Goal: Task Accomplishment & Management: Manage account settings

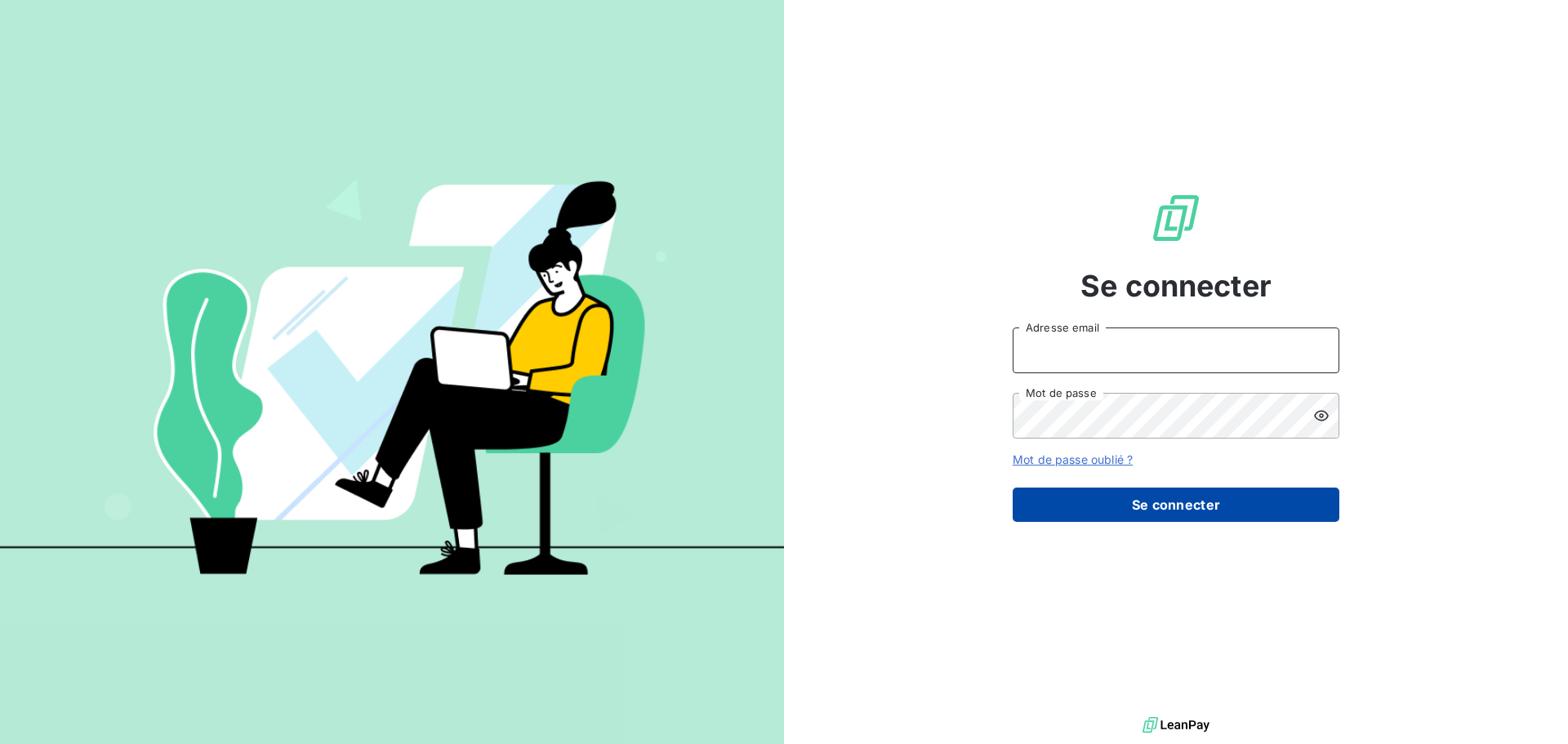
type input "[PERSON_NAME][EMAIL_ADDRESS][DOMAIN_NAME]"
drag, startPoint x: 1142, startPoint y: 510, endPoint x: 1151, endPoint y: 511, distance: 9.1
click at [1146, 511] on button "Se connecter" at bounding box center [1177, 504] width 327 height 35
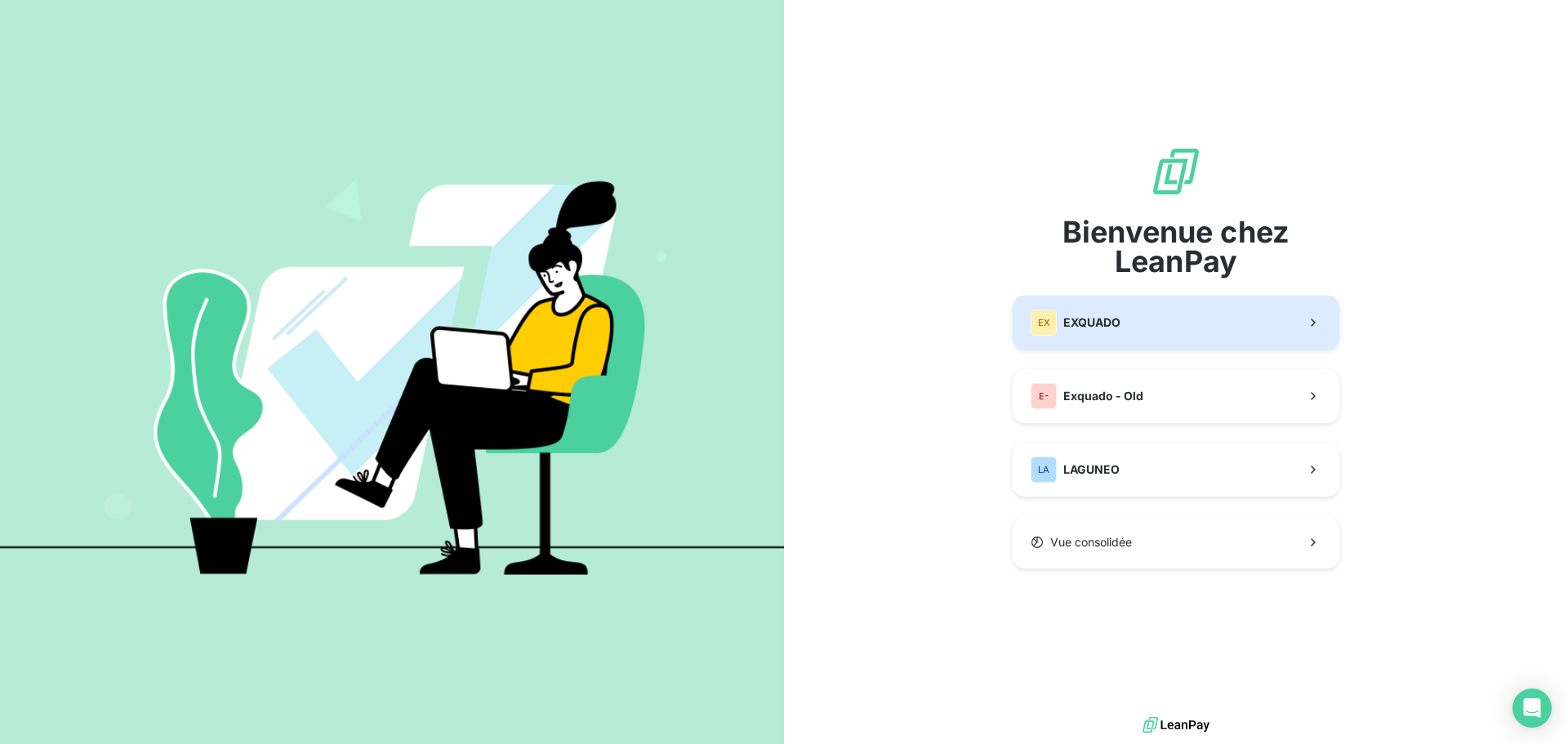
click at [1145, 311] on button "EX EXQUADO" at bounding box center [1177, 323] width 327 height 54
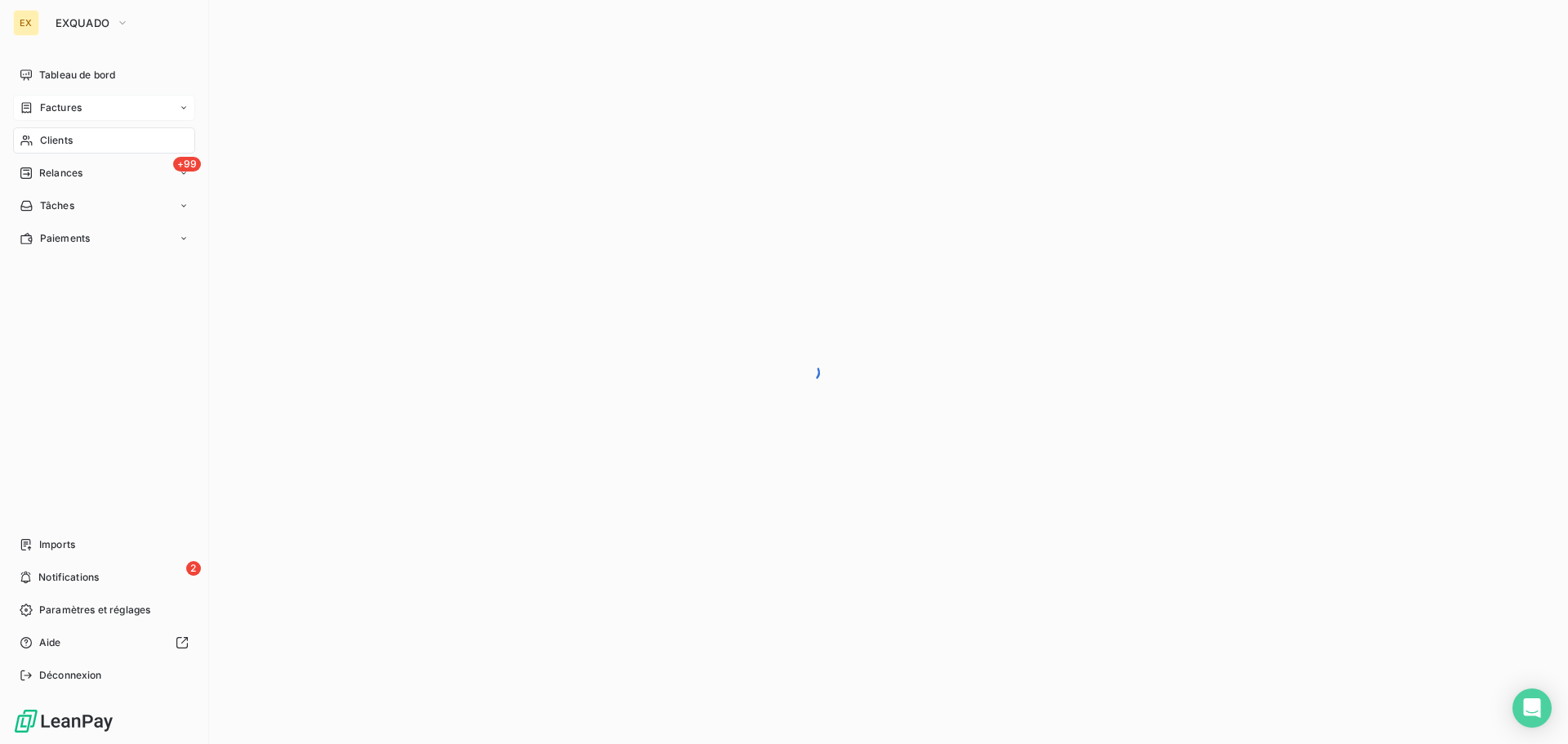
click at [52, 102] on span "Factures" at bounding box center [61, 108] width 42 height 15
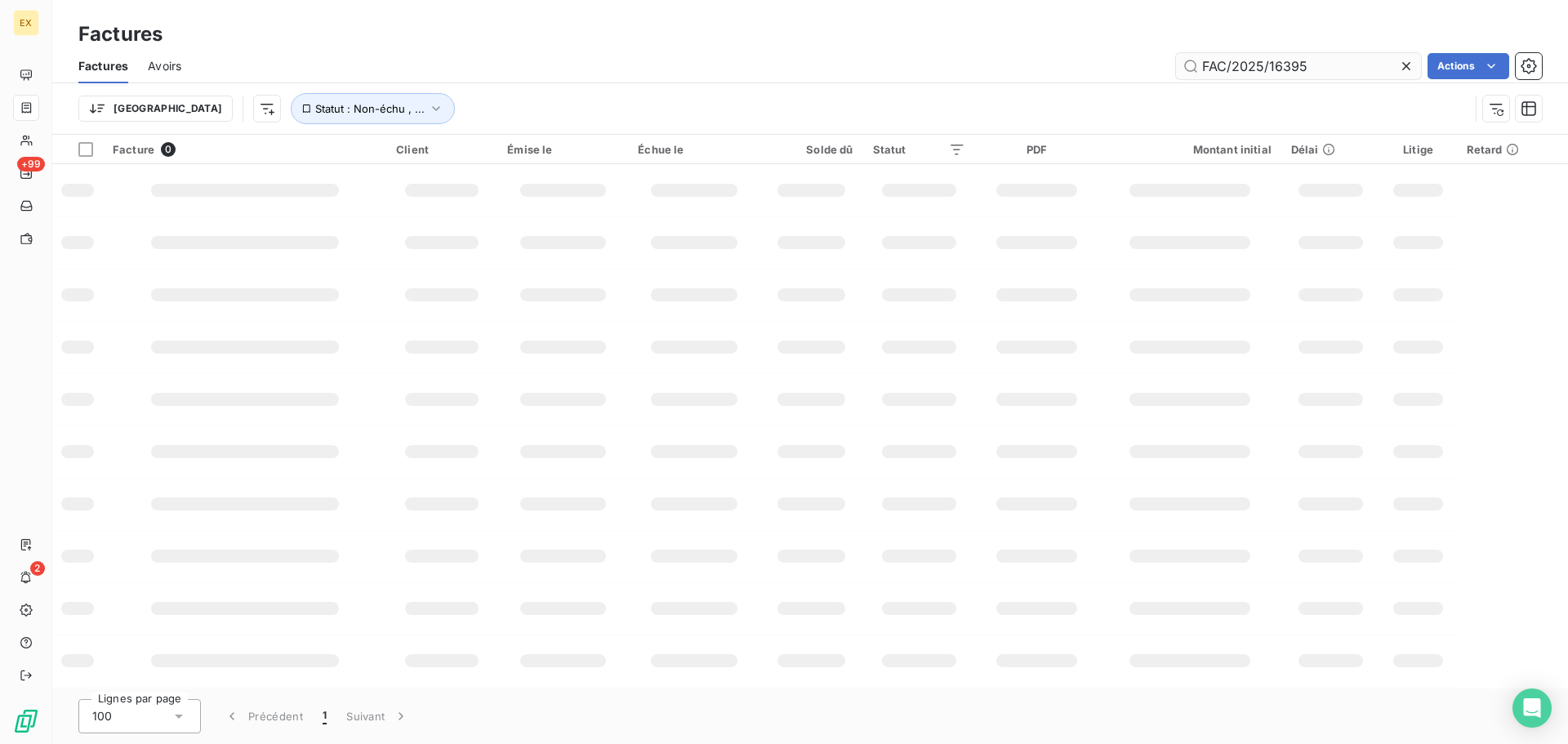
click at [1322, 60] on input "FAC/2025/16395" at bounding box center [1299, 66] width 245 height 26
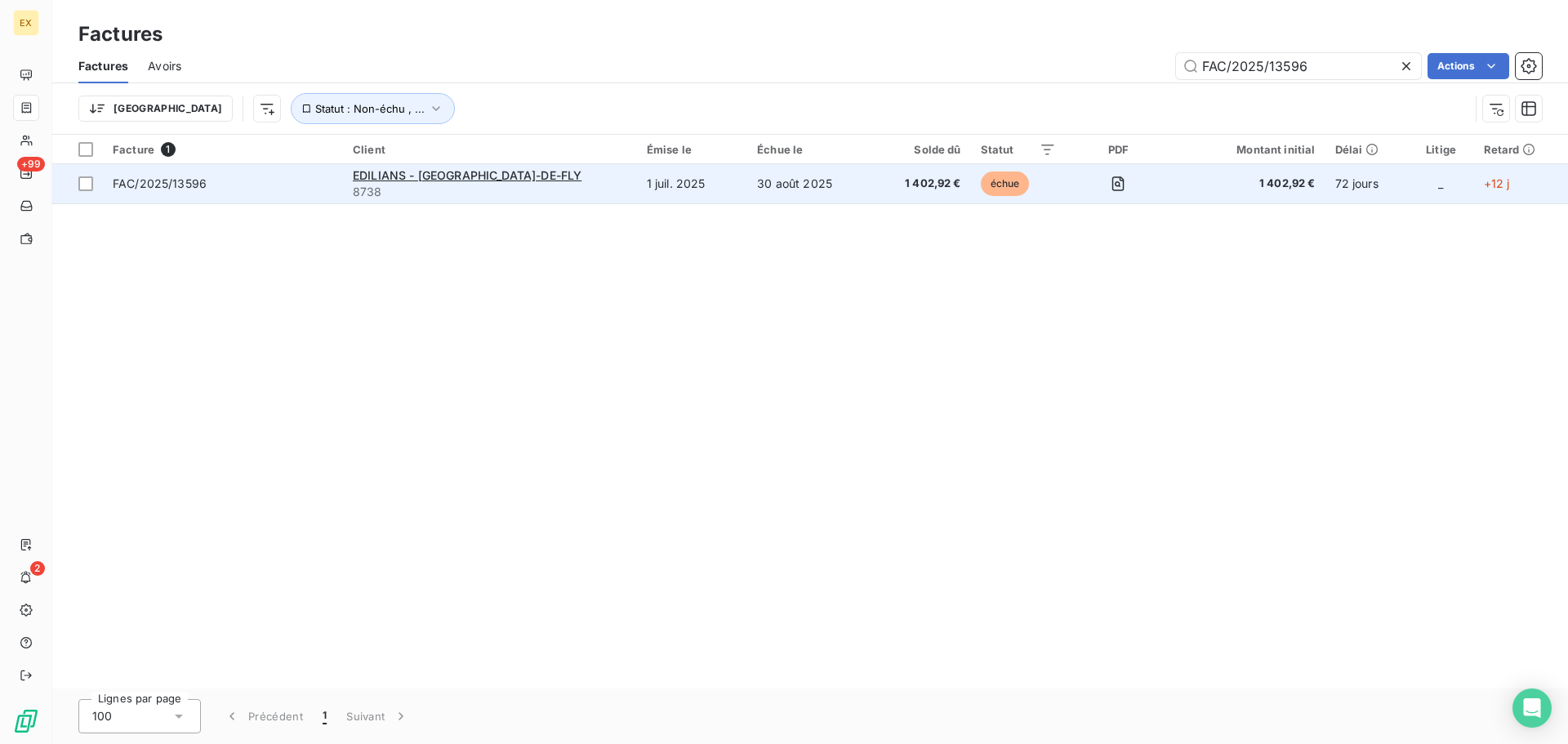
type input "FAC/2025/13596"
click at [579, 182] on div "EDILIANS - [GEOGRAPHIC_DATA]-DE-FLY" at bounding box center [490, 175] width 275 height 16
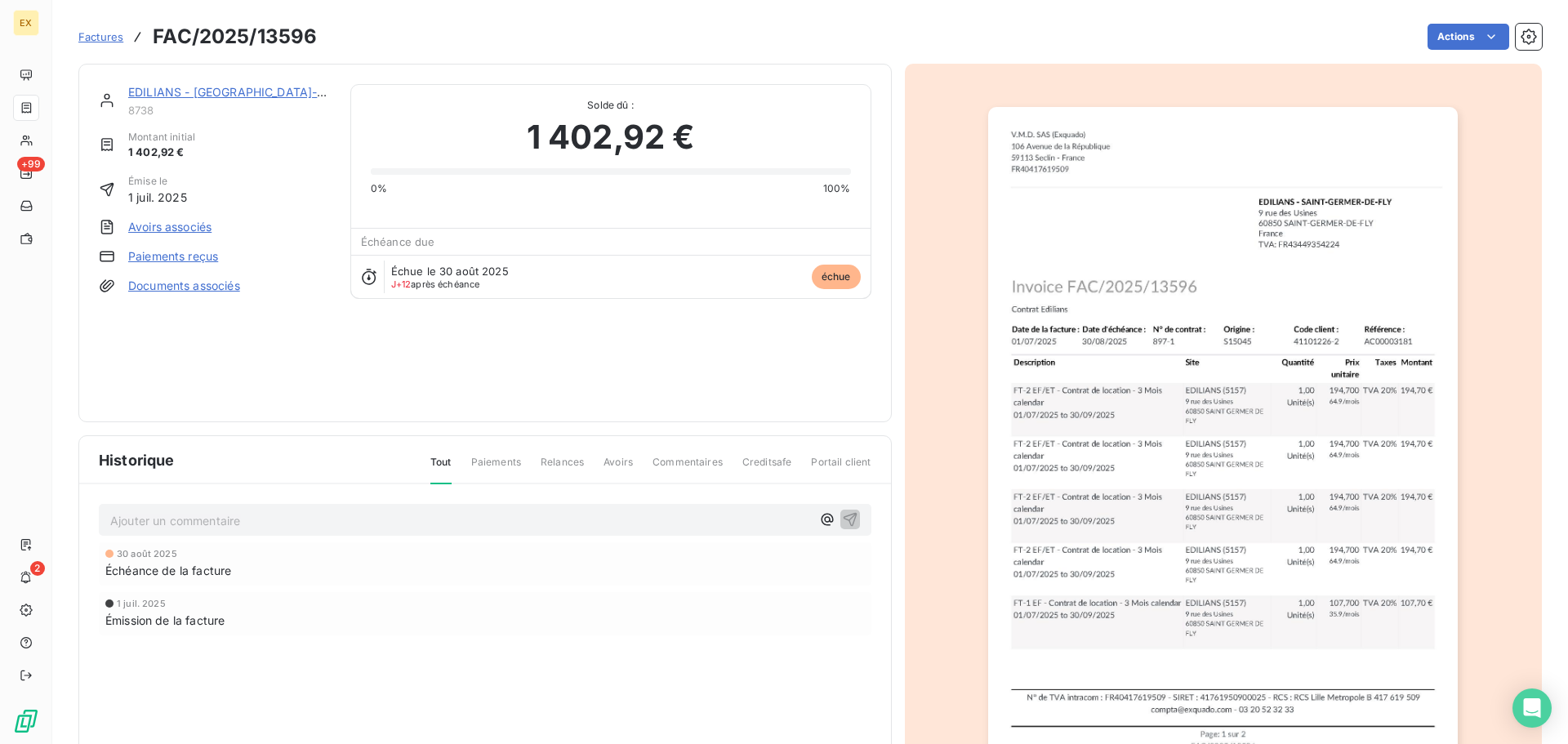
click at [199, 253] on link "Paiements reçus" at bounding box center [173, 256] width 90 height 16
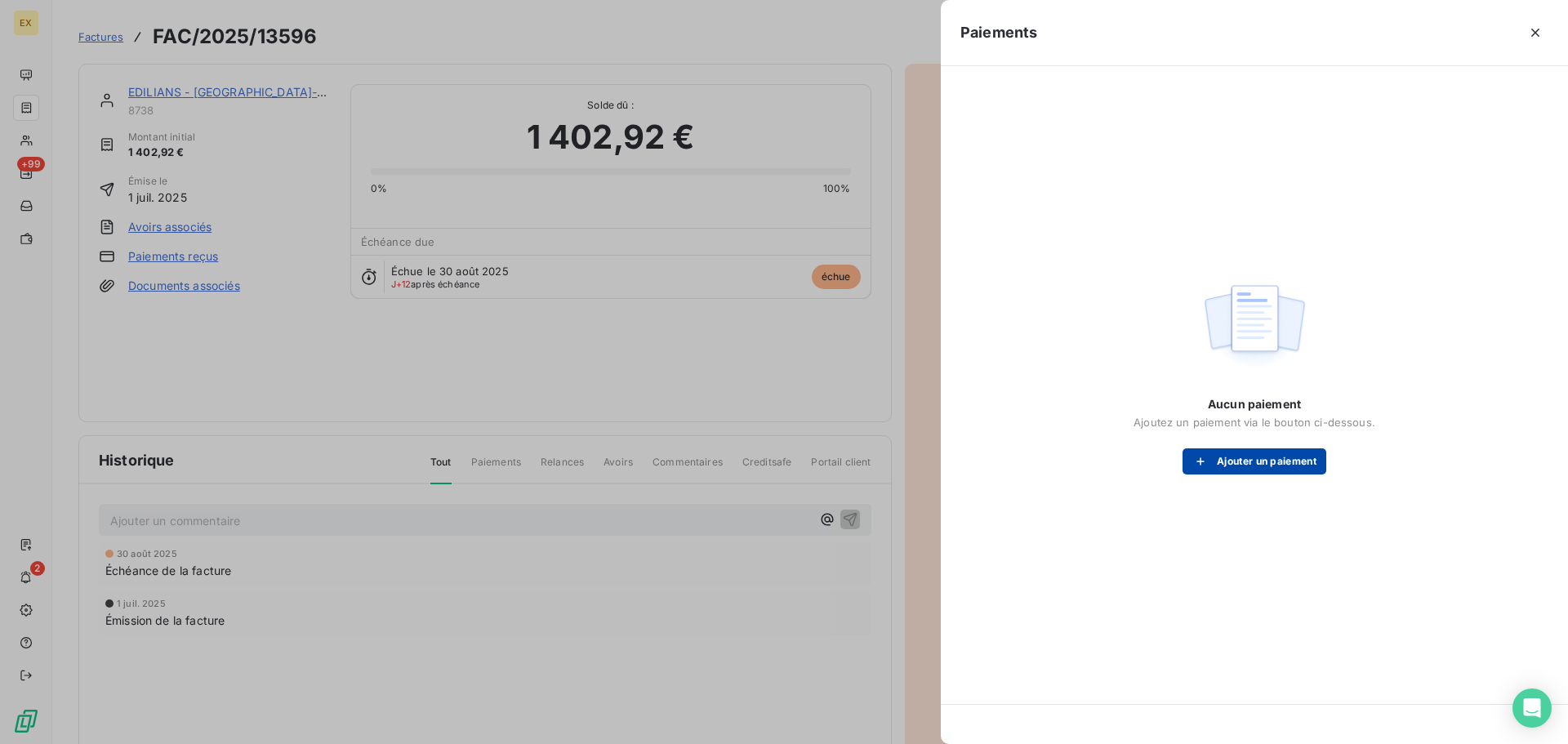
click at [1264, 456] on button "Ajouter un paiement" at bounding box center [1255, 461] width 144 height 26
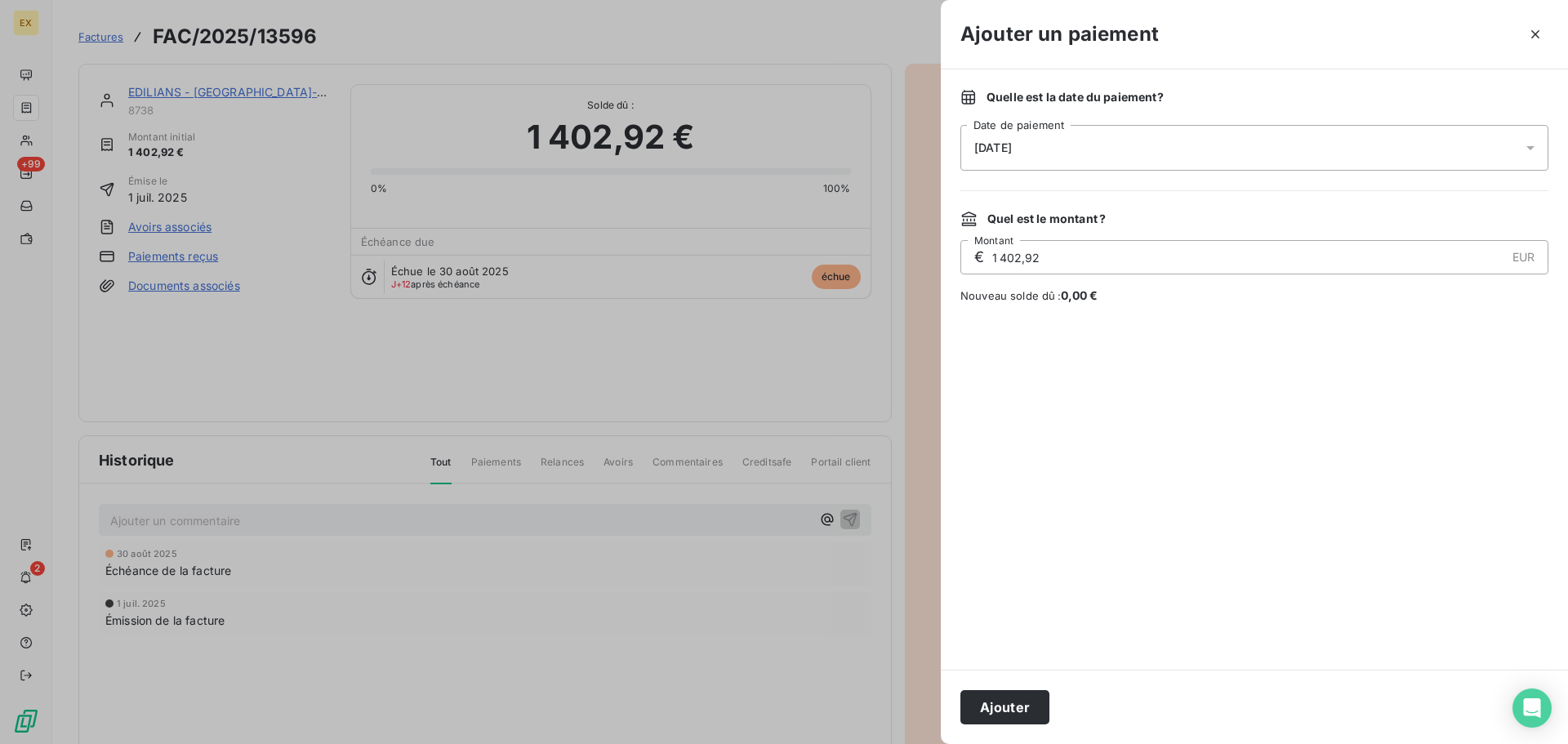
click at [1014, 697] on button "Ajouter" at bounding box center [1005, 707] width 89 height 35
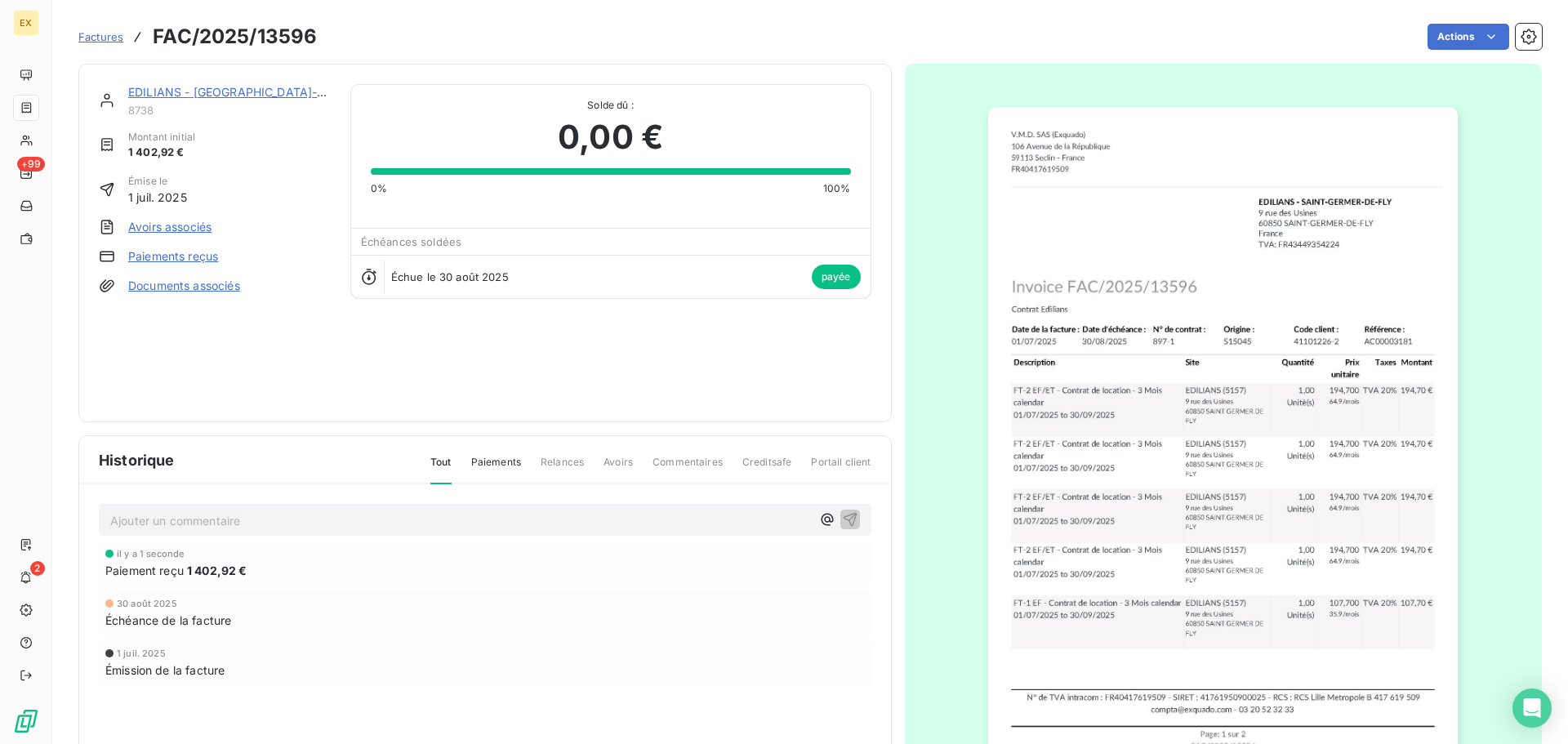
click at [110, 35] on span "Factures" at bounding box center [101, 36] width 45 height 13
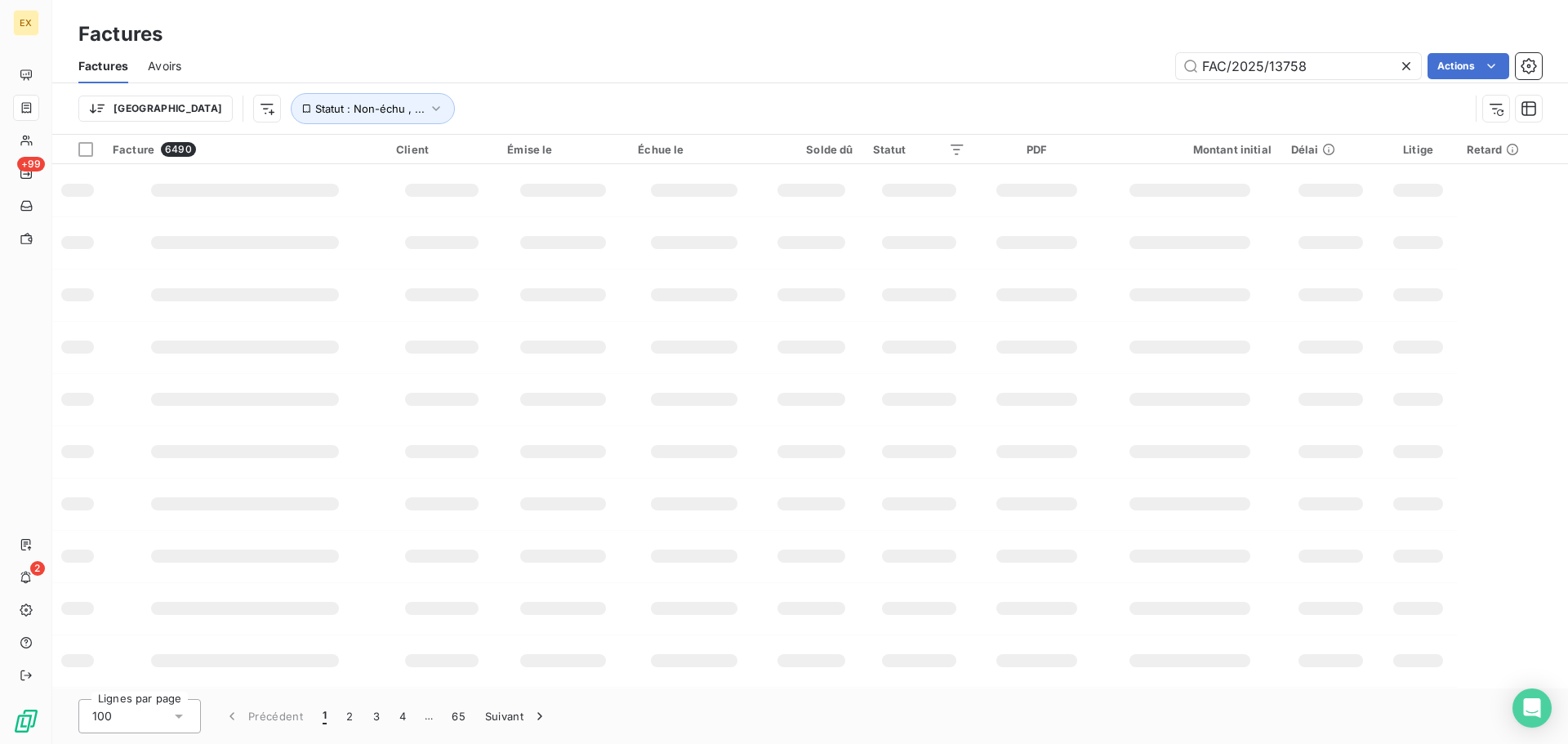
type input "FAC/2025/13758"
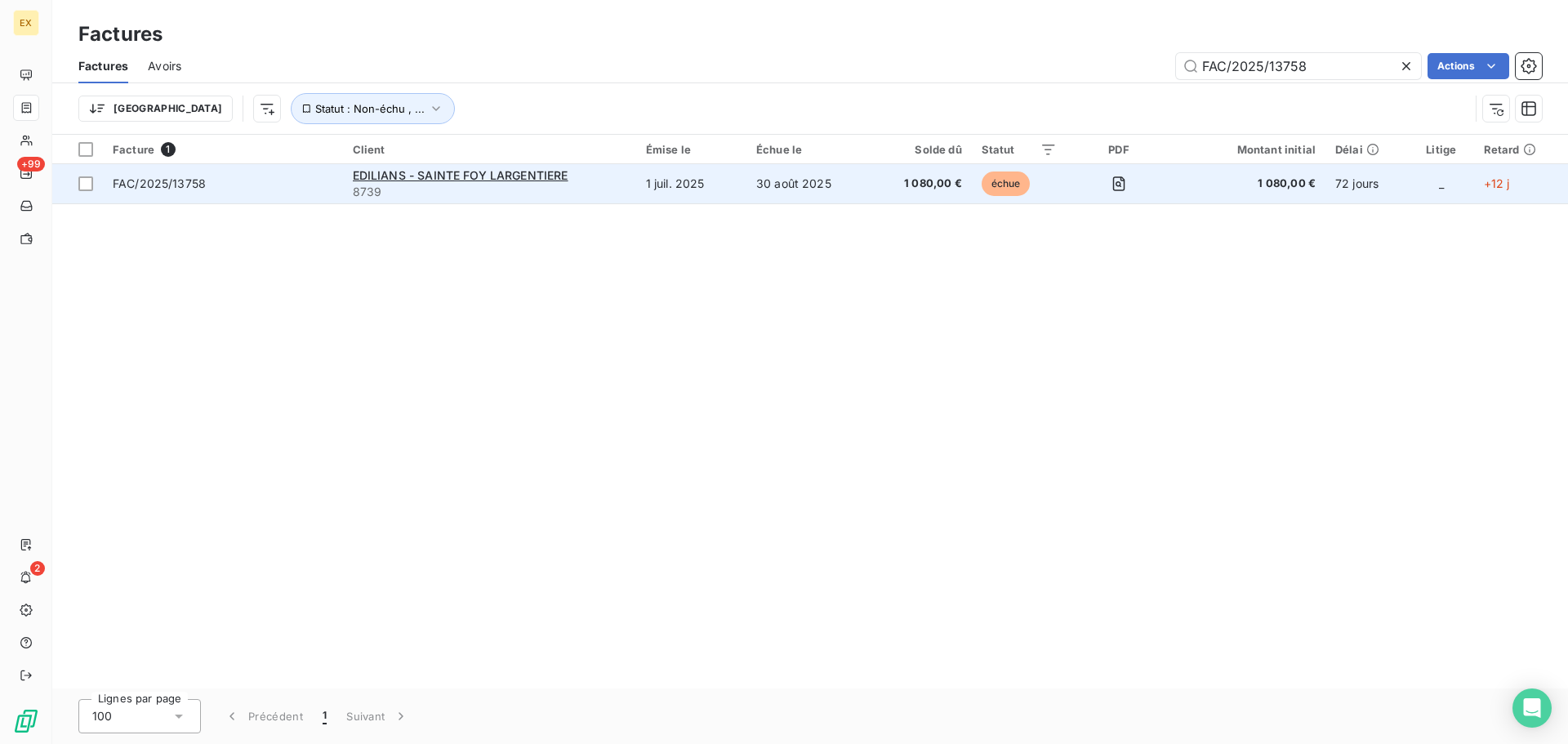
click at [282, 175] on span "FAC/2025/13758" at bounding box center [223, 183] width 220 height 16
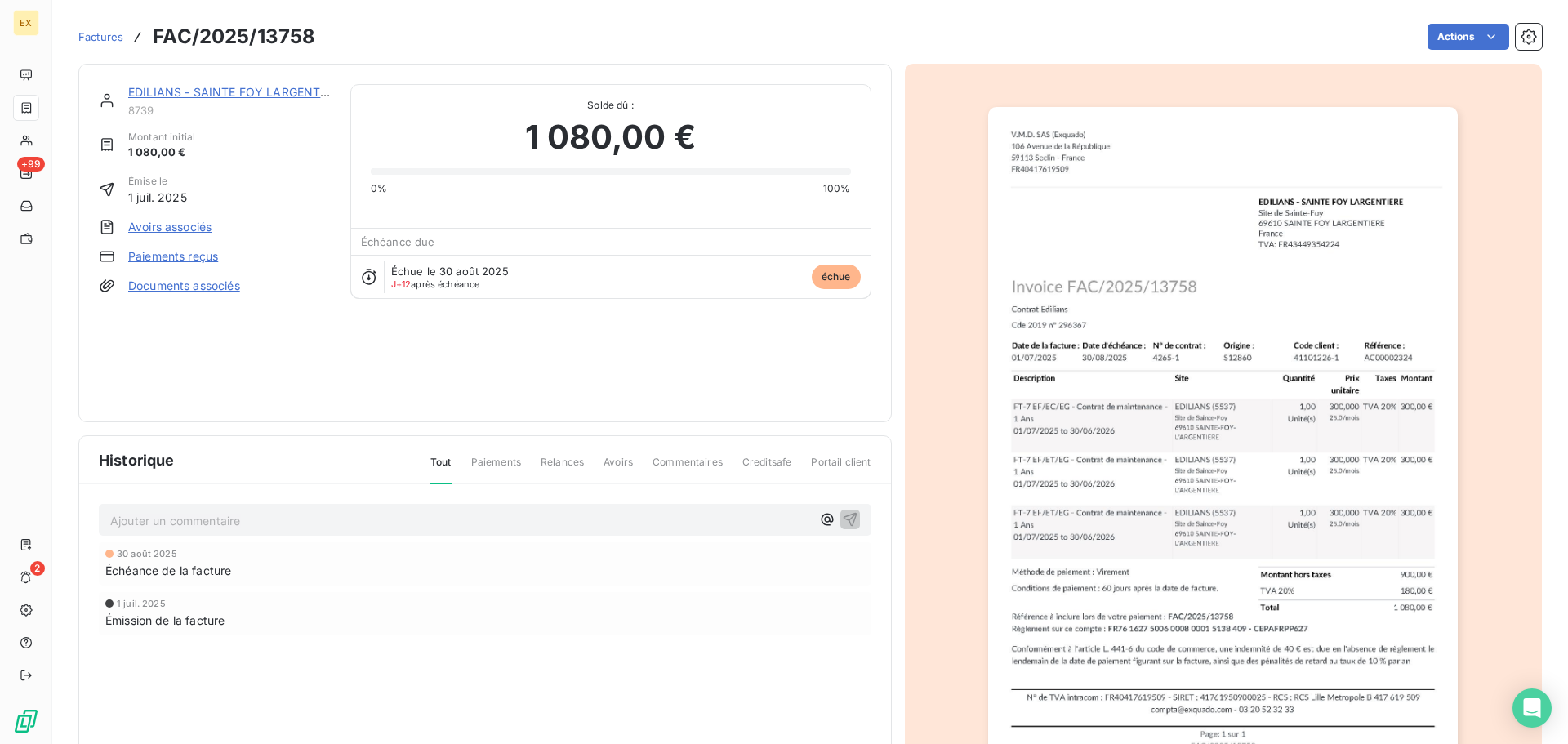
click at [189, 256] on link "Paiements reçus" at bounding box center [173, 256] width 90 height 16
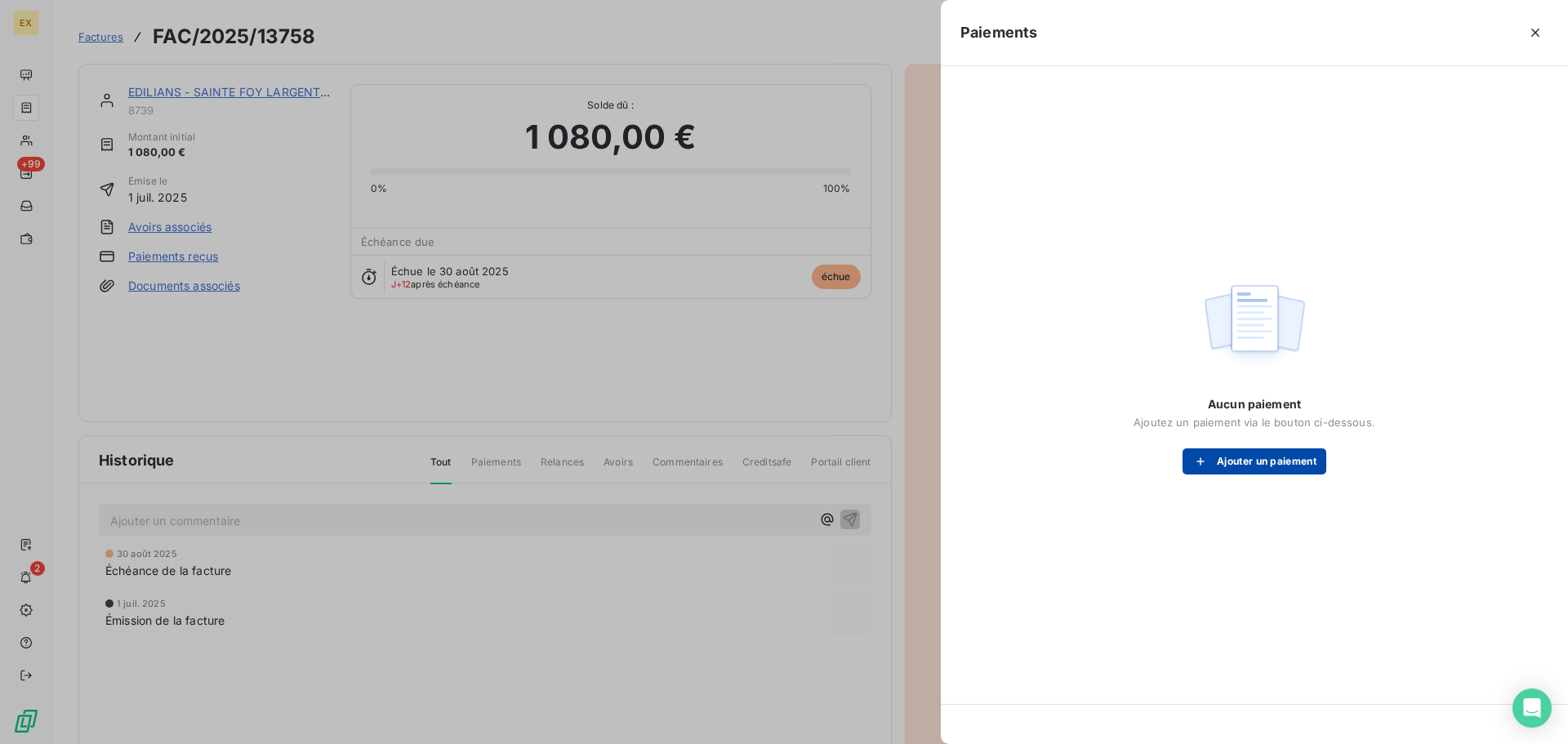
click at [1268, 466] on button "Ajouter un paiement" at bounding box center [1255, 461] width 144 height 26
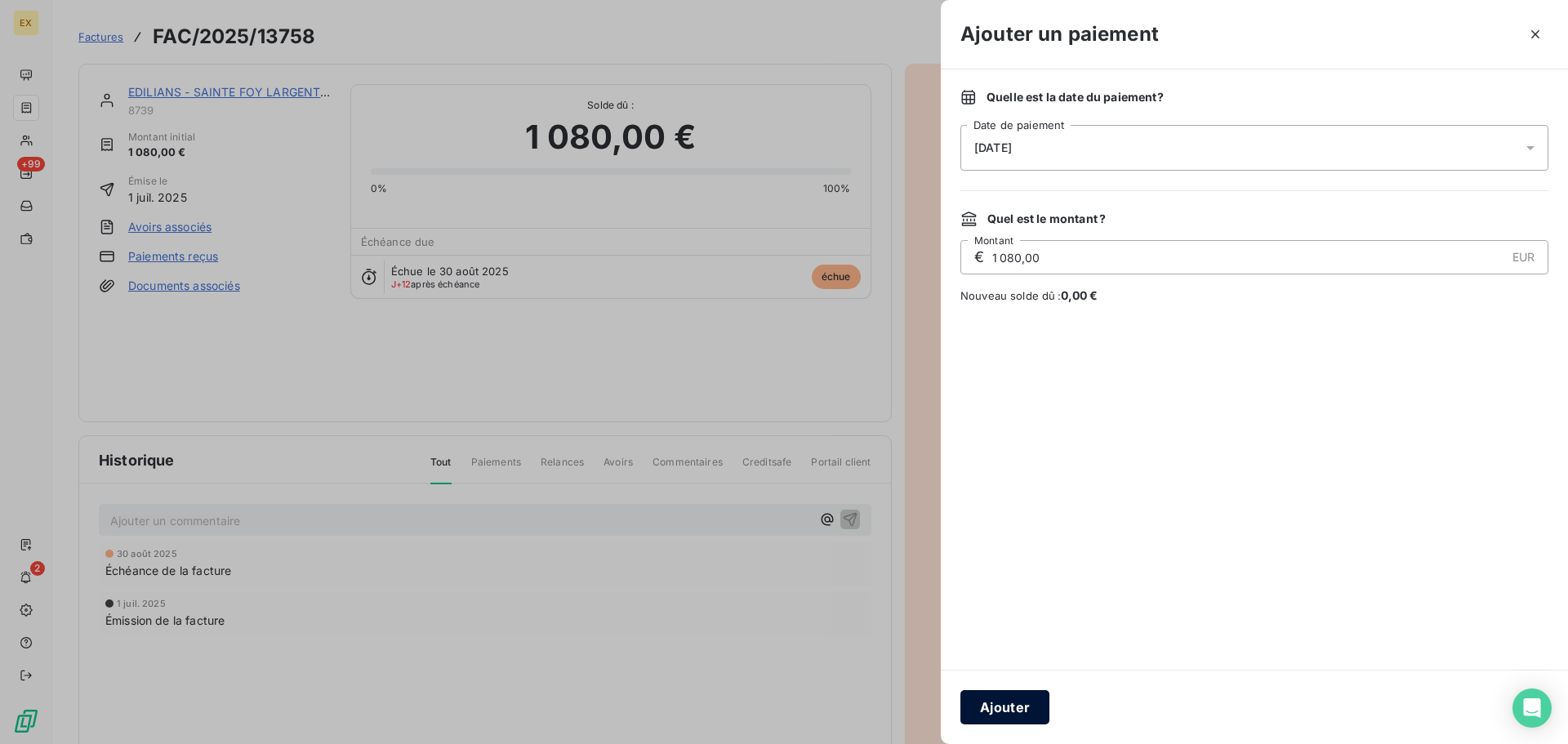
click at [1001, 693] on button "Ajouter" at bounding box center [1005, 707] width 89 height 35
